Goal: Find specific page/section: Find specific page/section

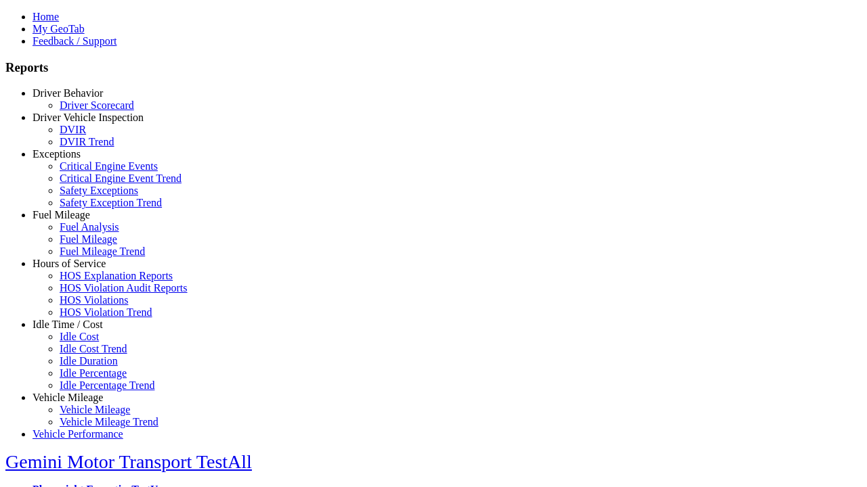
click at [78, 330] on link "Idle Time / Cost" at bounding box center [67, 325] width 70 height 12
click at [88, 343] on link "Idle Cost" at bounding box center [79, 337] width 39 height 12
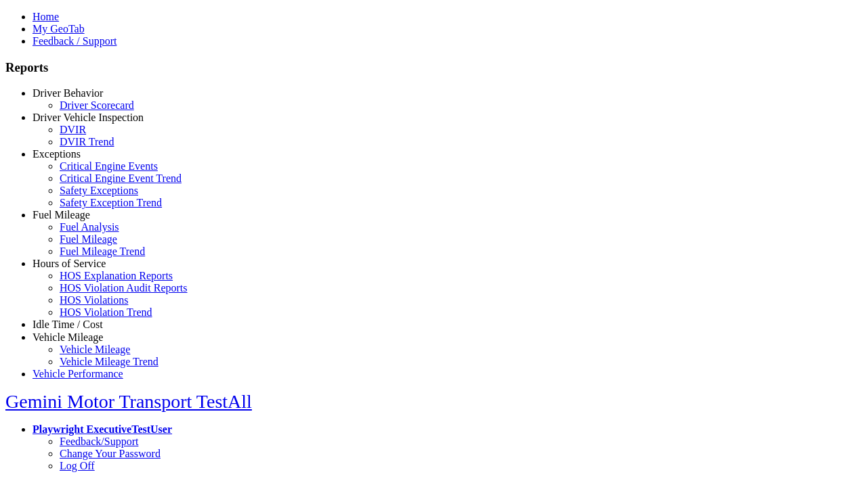
select select "**"
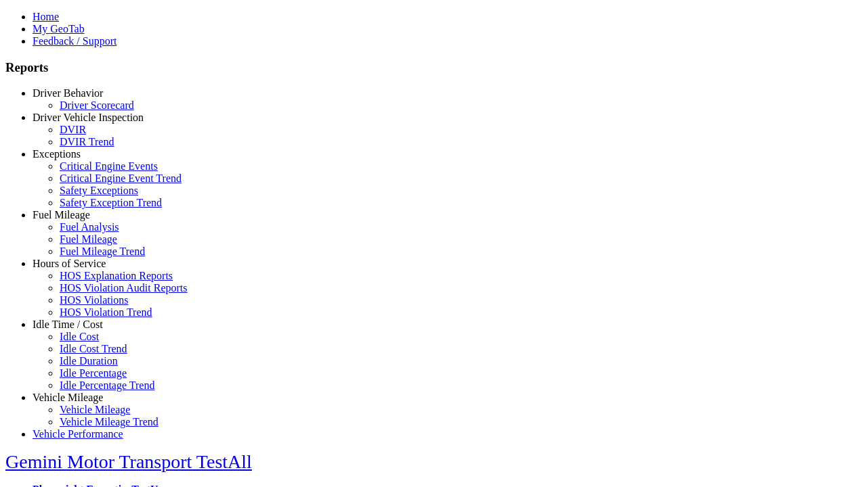
type input "**********"
